Goal: Obtain resource: Obtain resource

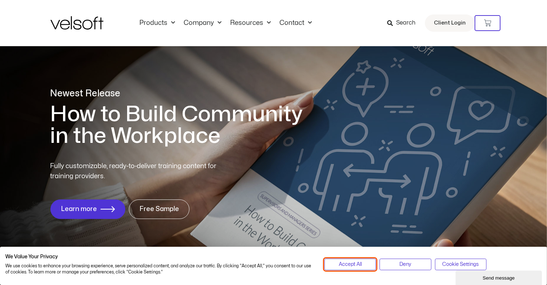
click at [286, 261] on span "Accept All" at bounding box center [350, 264] width 23 height 8
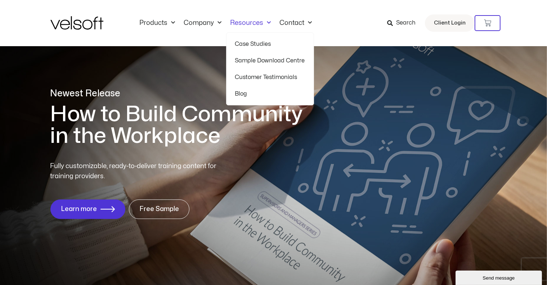
click at [263, 59] on link "Sample Download Centre" at bounding box center [270, 60] width 70 height 17
